Goal: Task Accomplishment & Management: Manage account settings

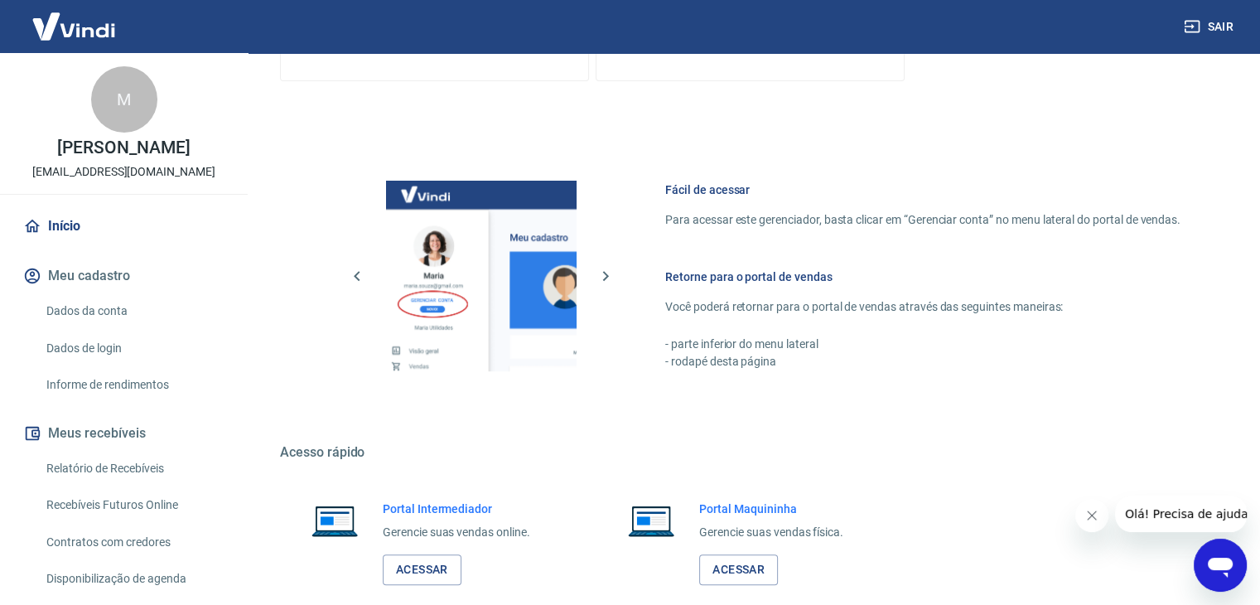
scroll to position [703, 0]
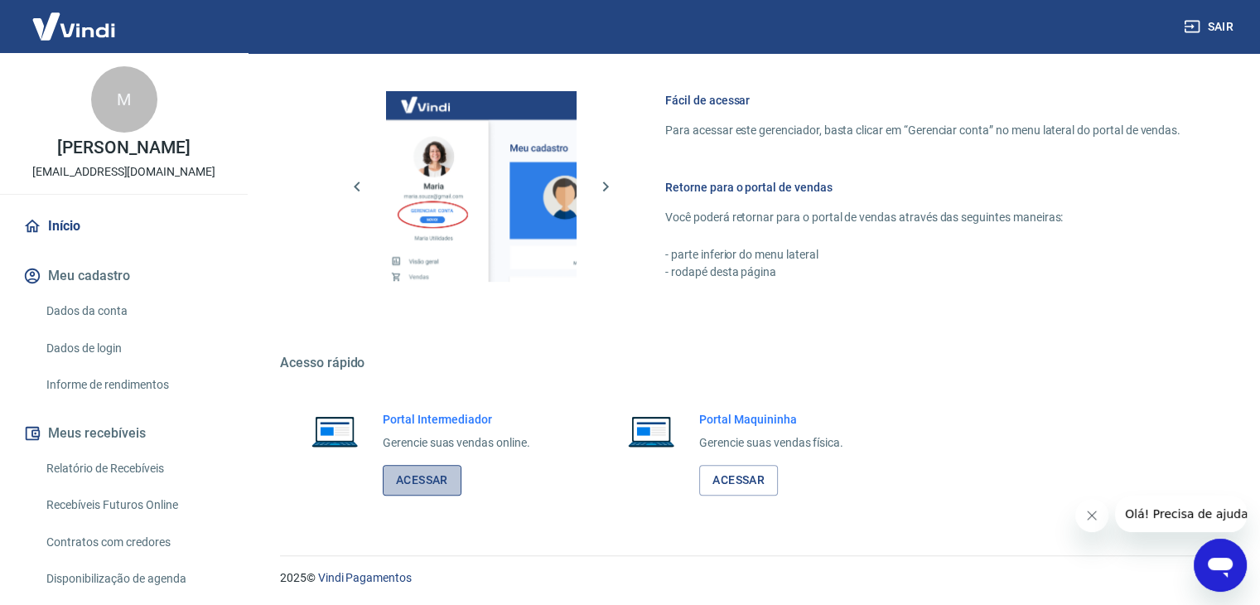
click at [396, 477] on link "Acessar" at bounding box center [422, 480] width 79 height 31
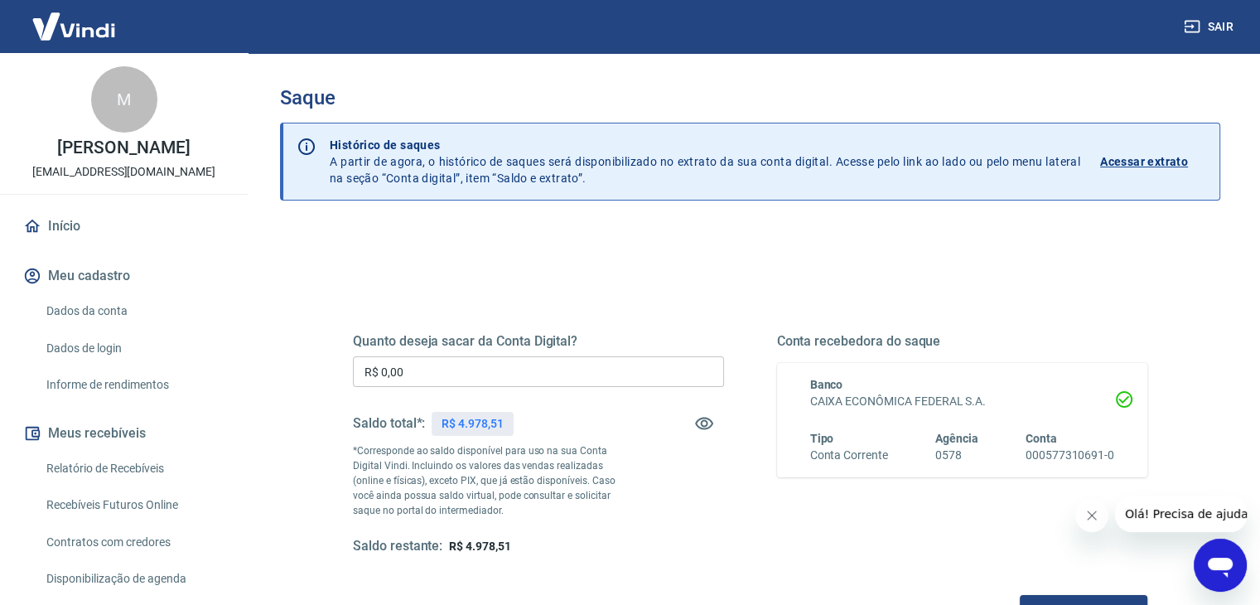
click at [471, 364] on input "R$ 0,00" at bounding box center [538, 371] width 371 height 31
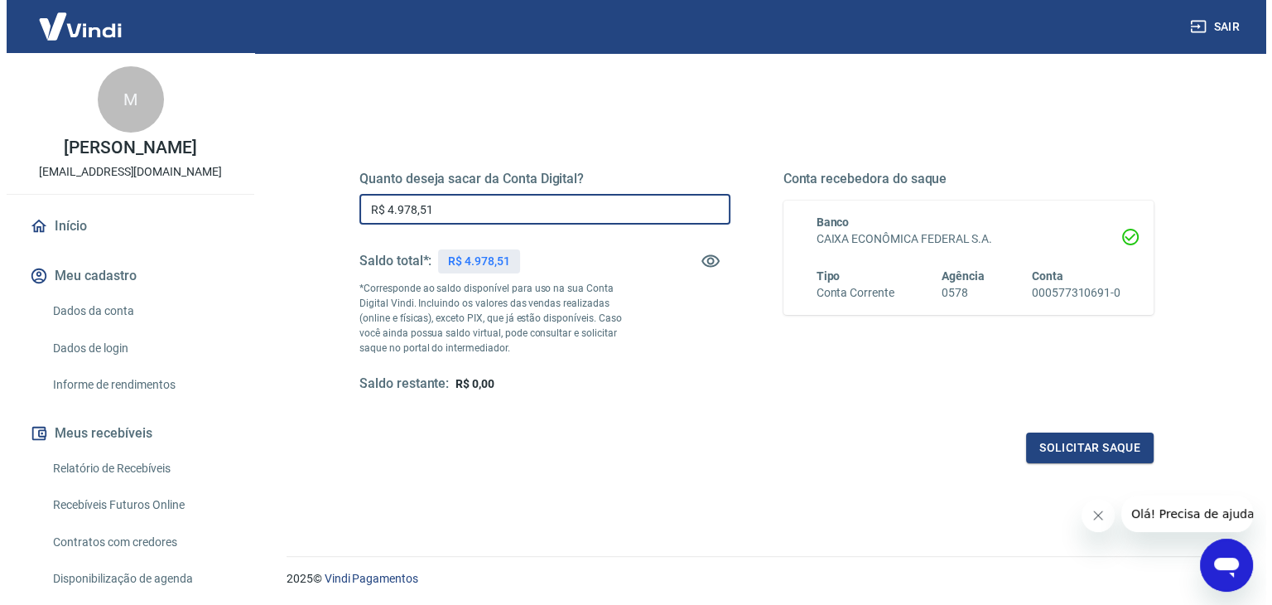
scroll to position [166, 0]
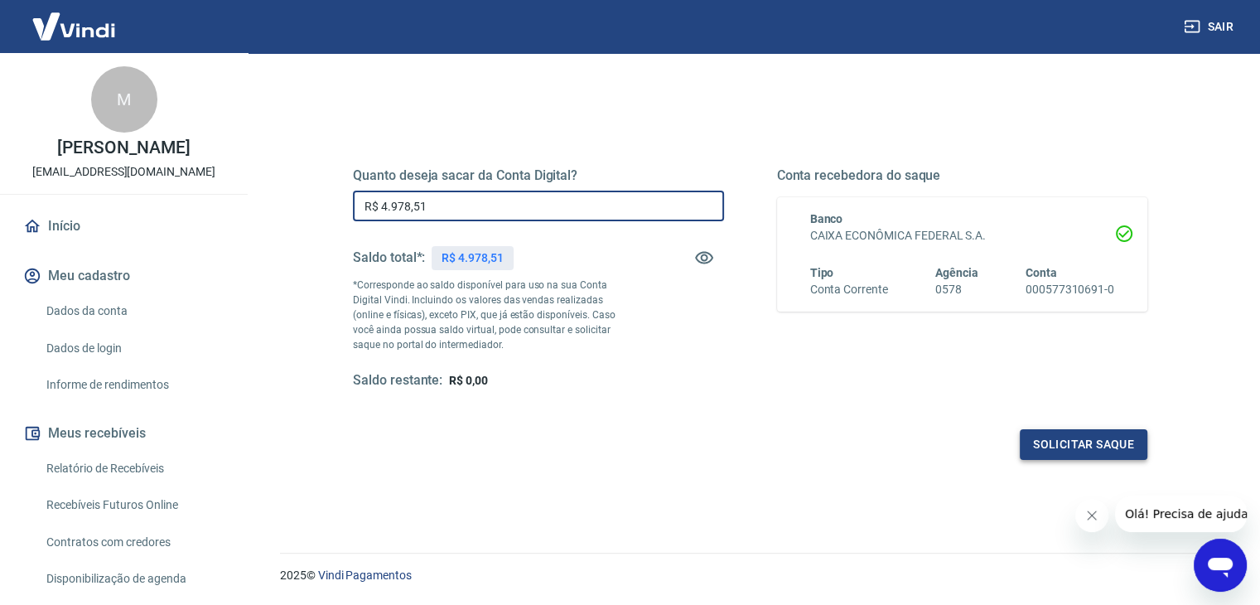
type input "R$ 4.978,51"
click at [1049, 450] on button "Solicitar saque" at bounding box center [1084, 444] width 128 height 31
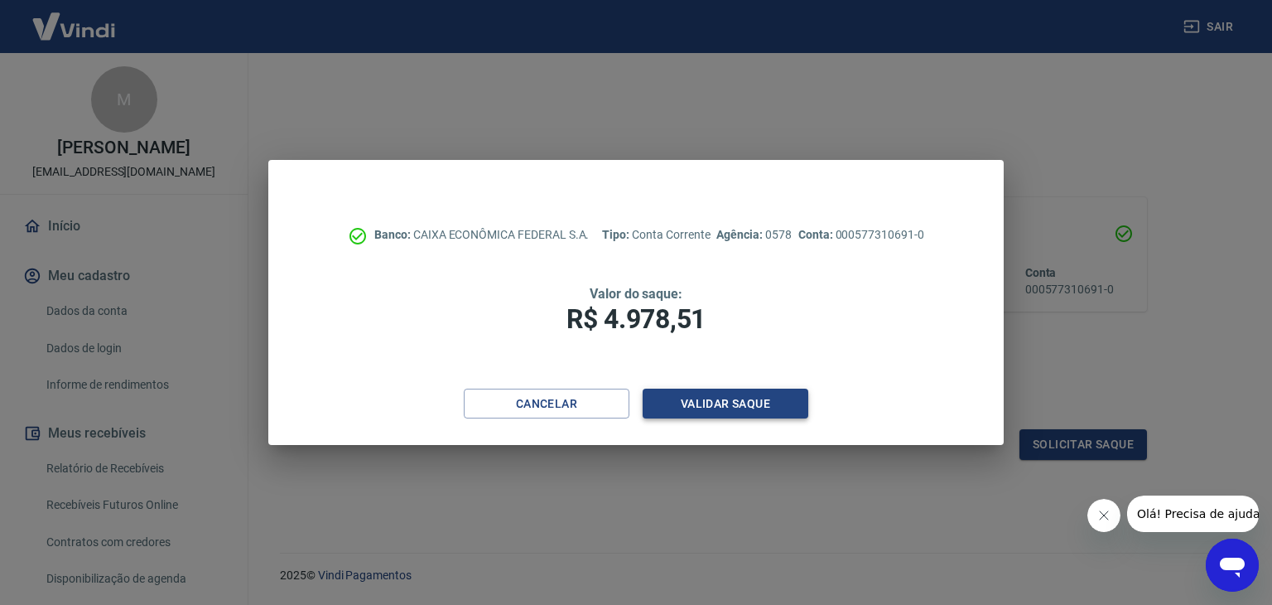
click at [771, 408] on button "Validar saque" at bounding box center [726, 404] width 166 height 31
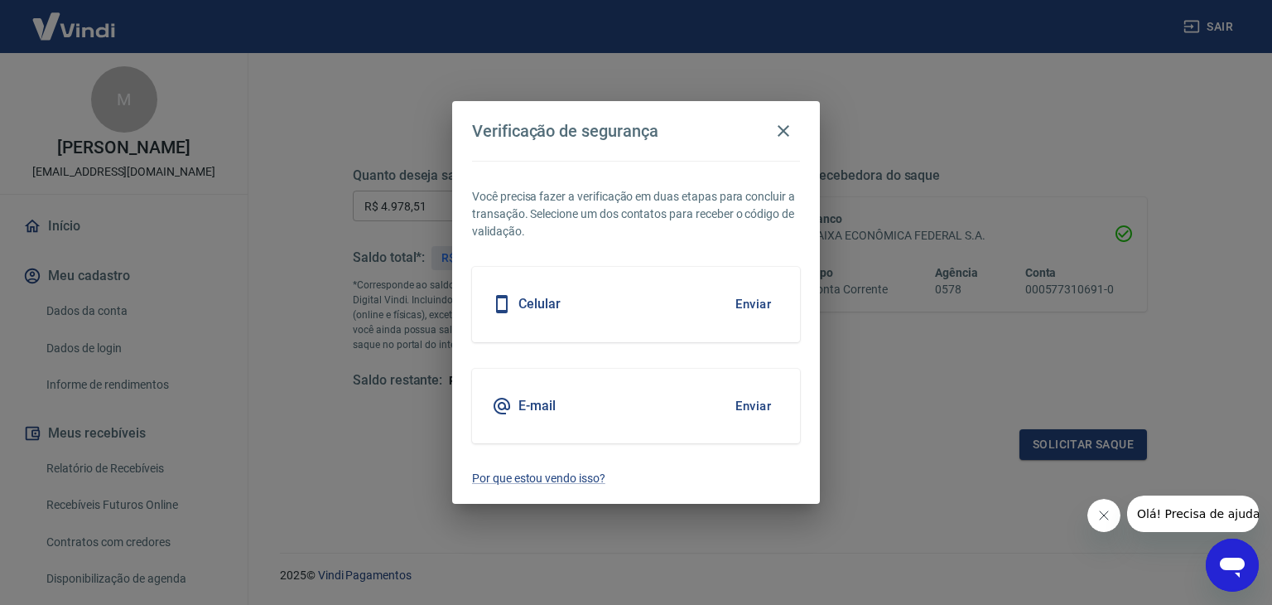
click at [766, 407] on button "Enviar" at bounding box center [754, 406] width 54 height 35
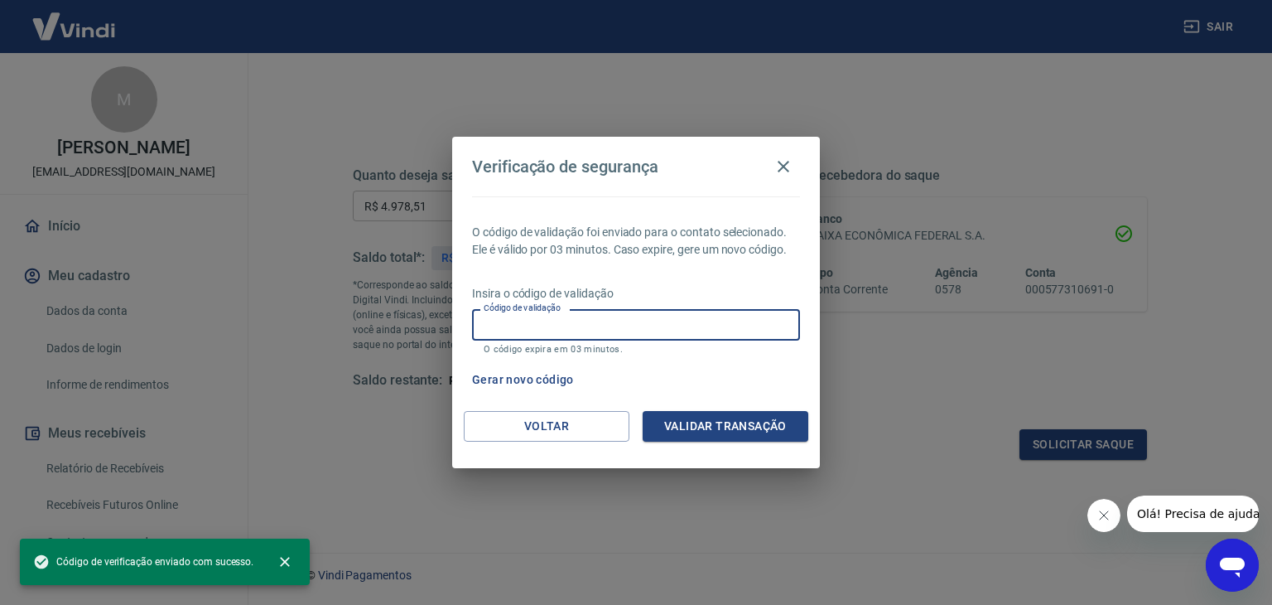
click at [572, 330] on input "Código de validação" at bounding box center [636, 324] width 328 height 31
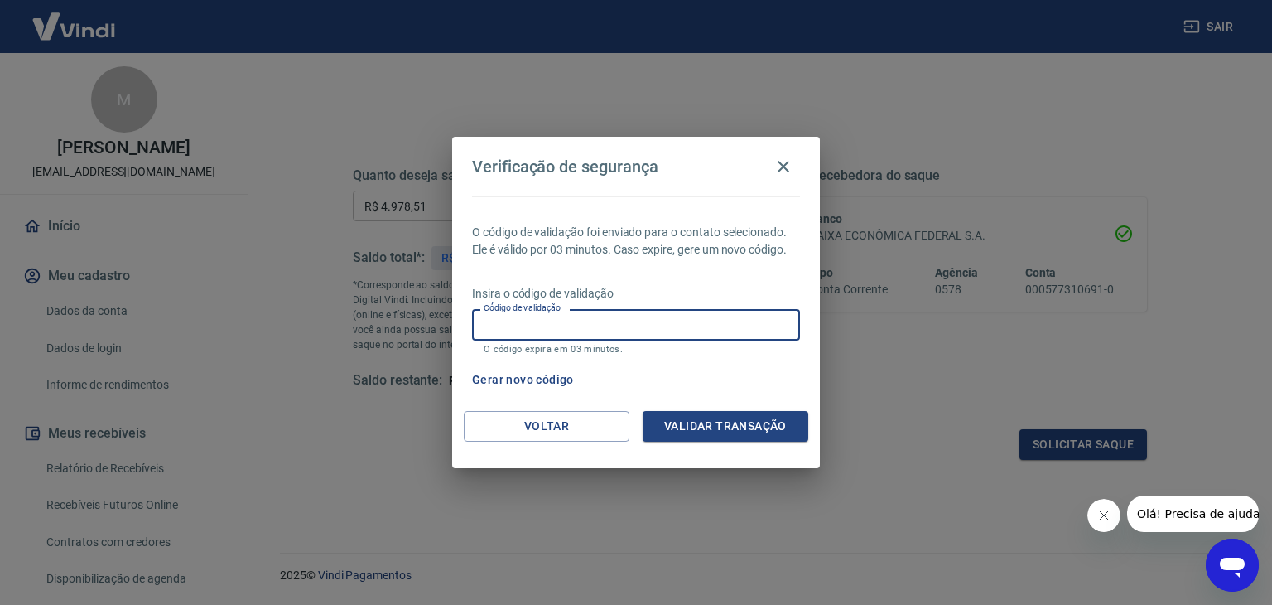
paste input "315869"
type input "315869"
click at [672, 419] on button "Validar transação" at bounding box center [726, 426] width 166 height 31
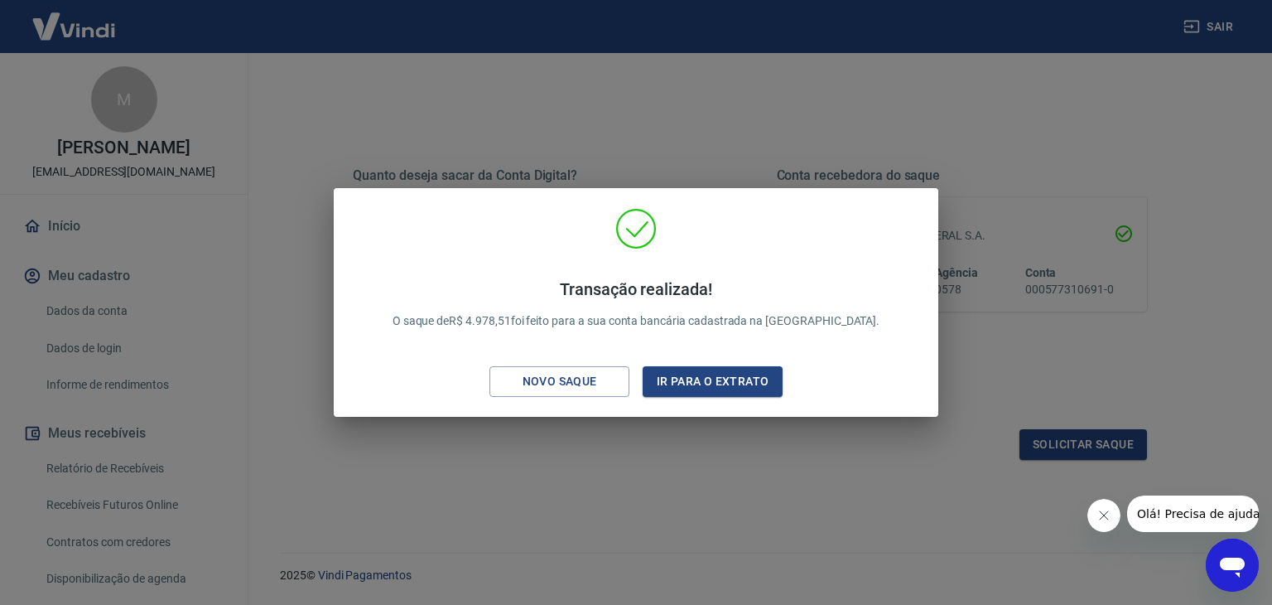
click at [949, 100] on div "Transação realizada! O saque de R$ 4.978,51 foi feito para a sua conta bancária…" at bounding box center [636, 302] width 1272 height 605
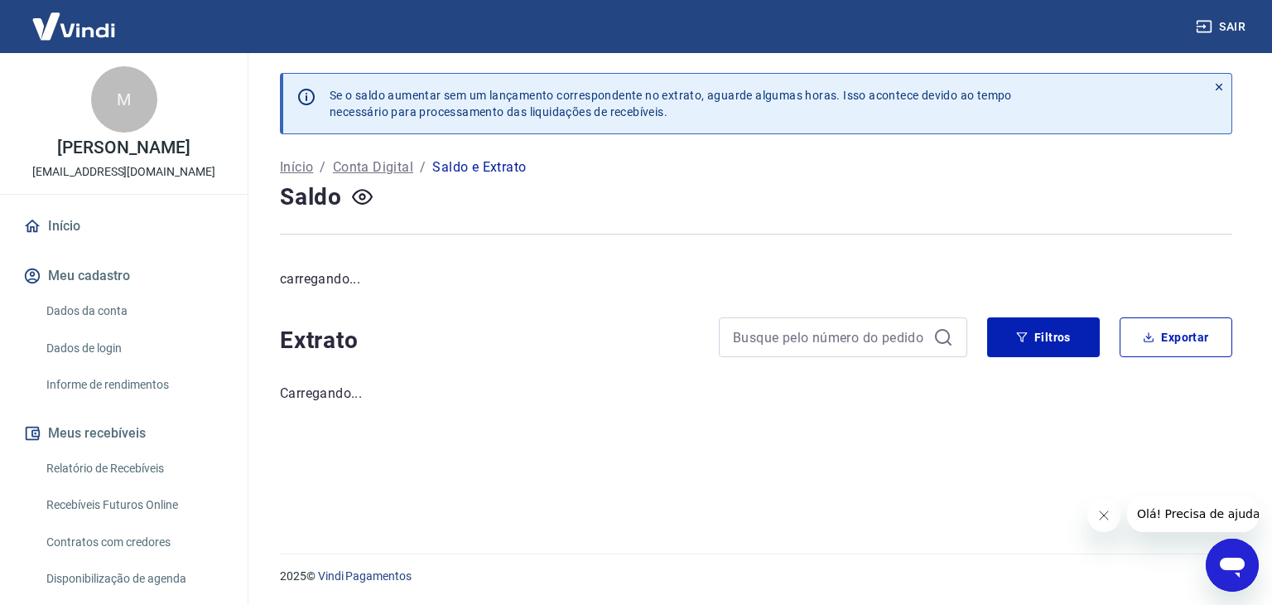
click at [1104, 513] on icon "Close message from company" at bounding box center [1103, 515] width 13 height 13
